Goal: Transaction & Acquisition: Book appointment/travel/reservation

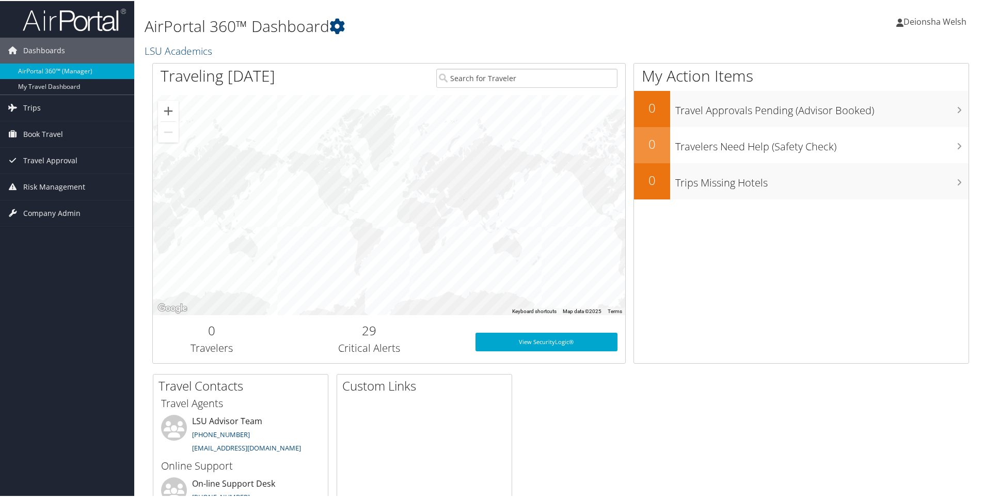
click at [934, 20] on span "Deionsha Welsh" at bounding box center [935, 20] width 63 height 11
click at [72, 130] on link "Book Travel" at bounding box center [67, 133] width 134 height 26
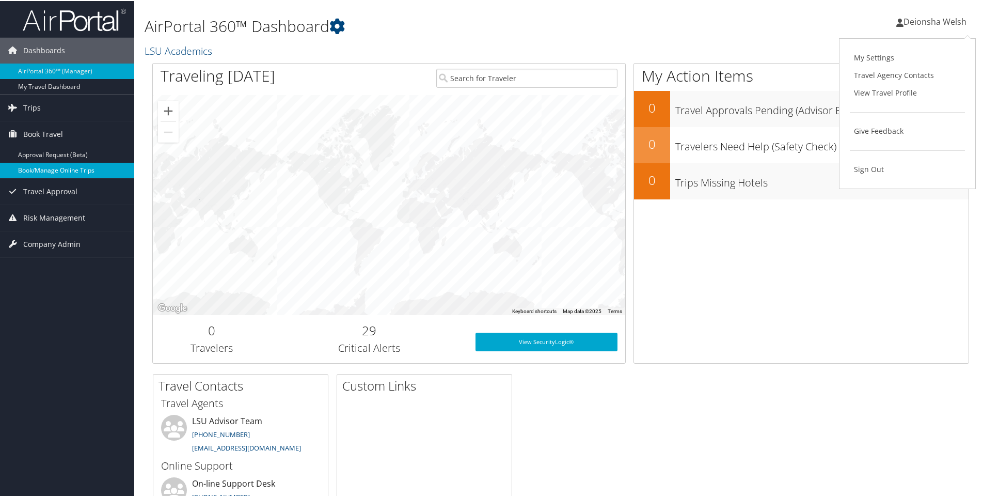
click at [61, 162] on link "Book/Manage Online Trips" at bounding box center [67, 169] width 134 height 15
